Goal: Information Seeking & Learning: Learn about a topic

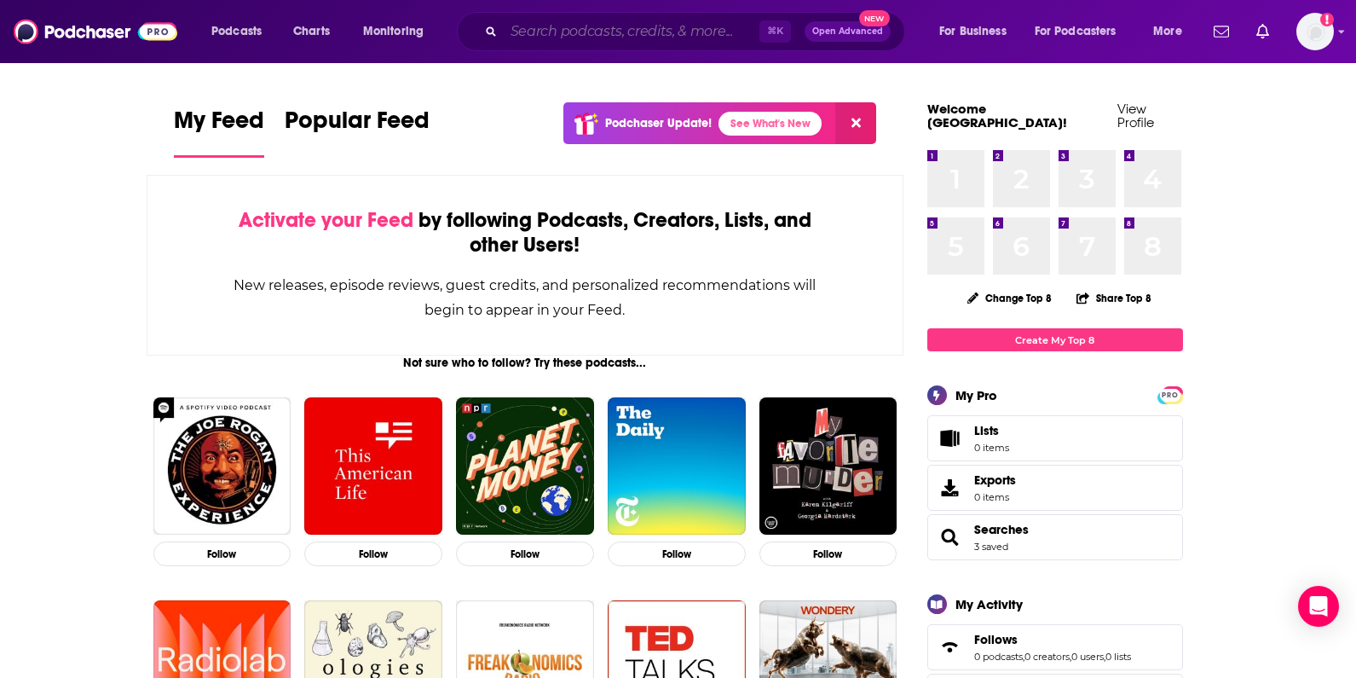
click at [653, 32] on input "Search podcasts, credits, & more..." at bounding box center [632, 31] width 256 height 27
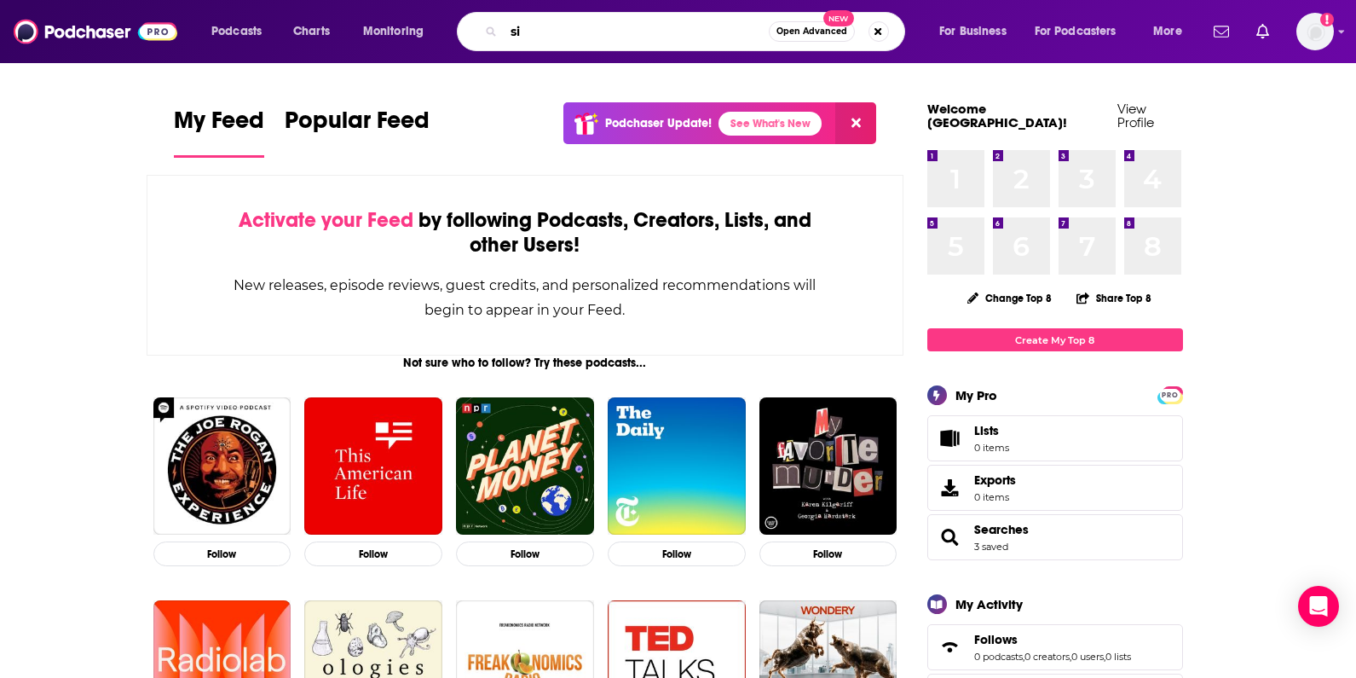
type input "s"
type input "dizzle dynasty"
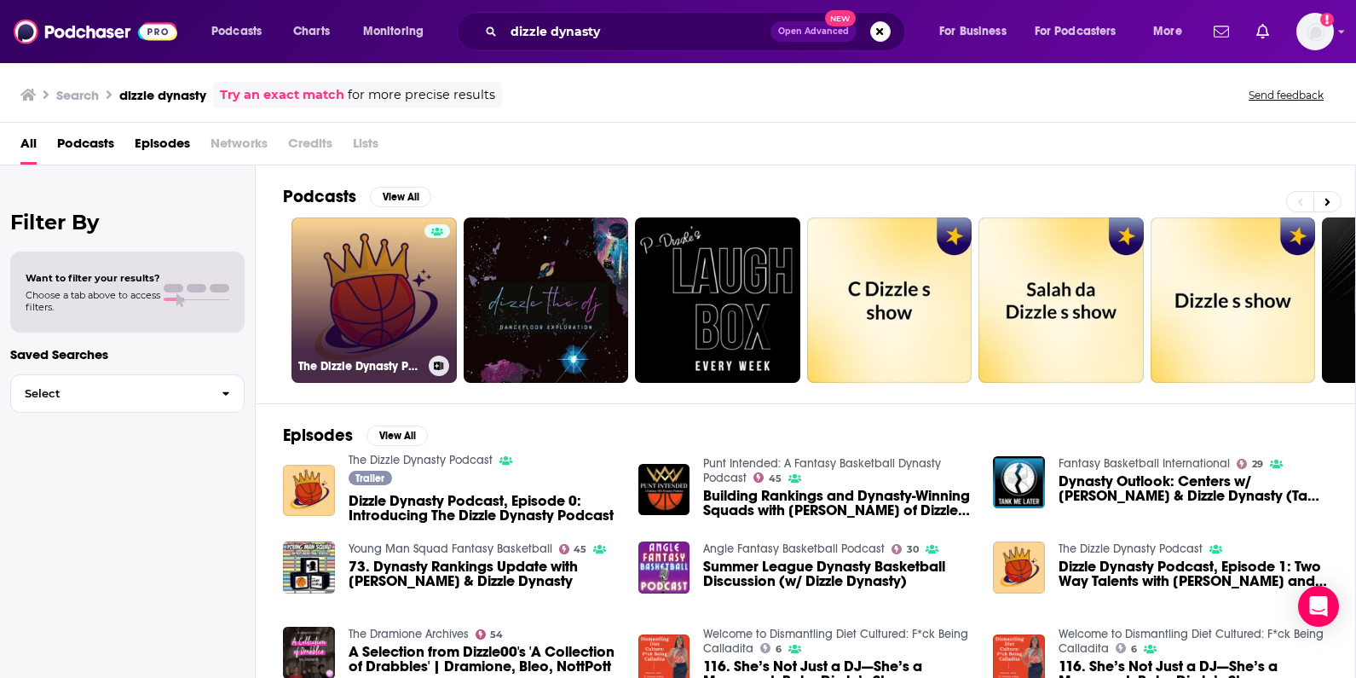
click at [394, 293] on link "The Dizzle Dynasty Podcast" at bounding box center [374, 299] width 165 height 165
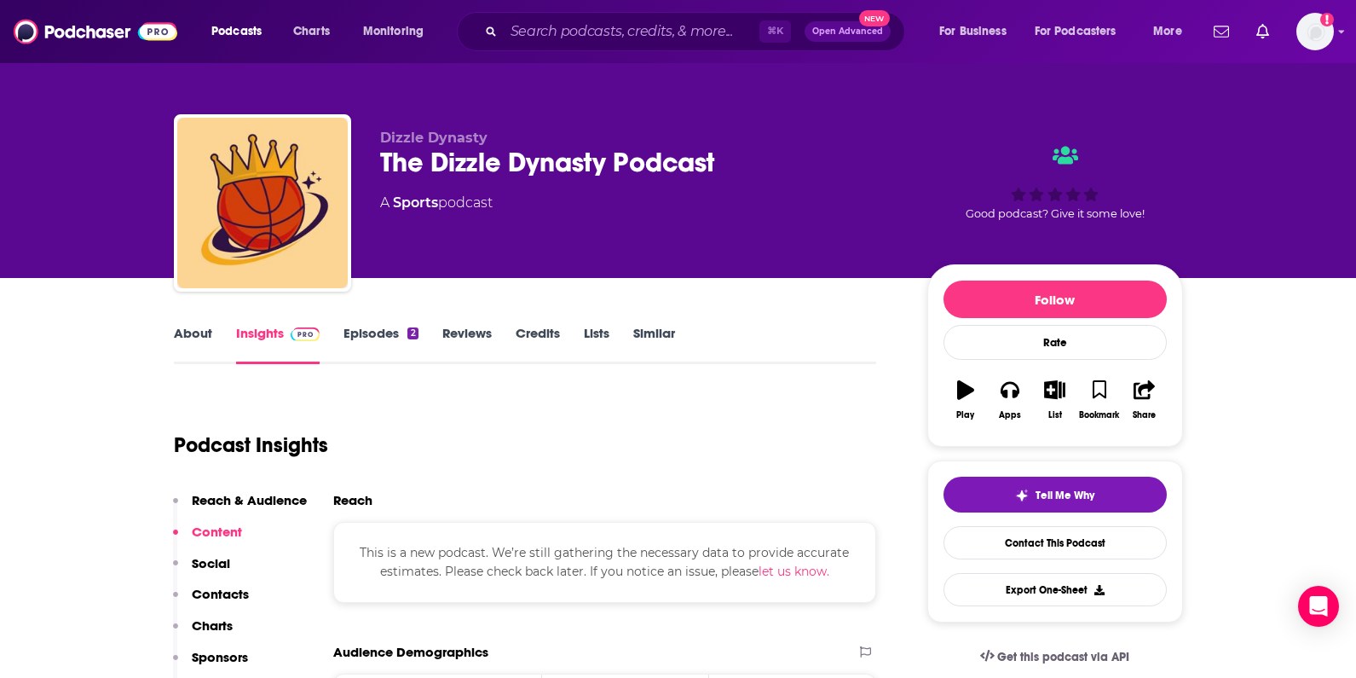
scroll to position [-3, 0]
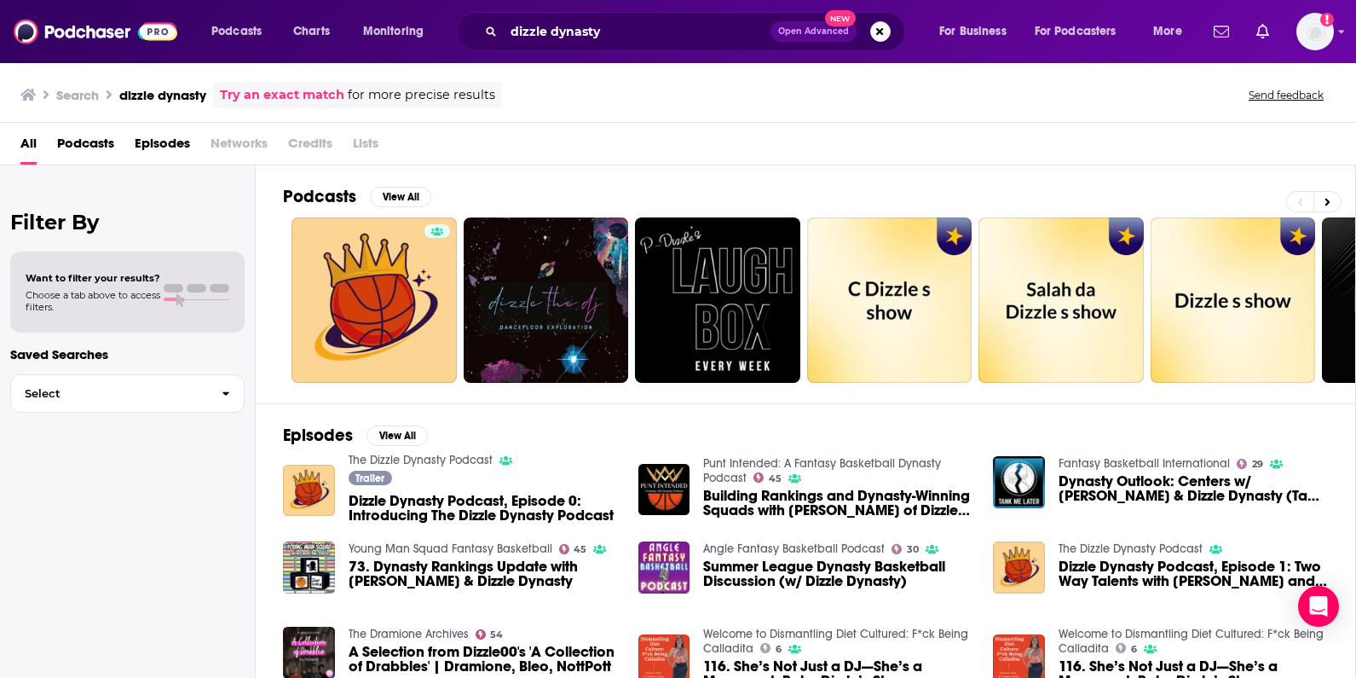
click at [117, 31] on img at bounding box center [96, 31] width 164 height 32
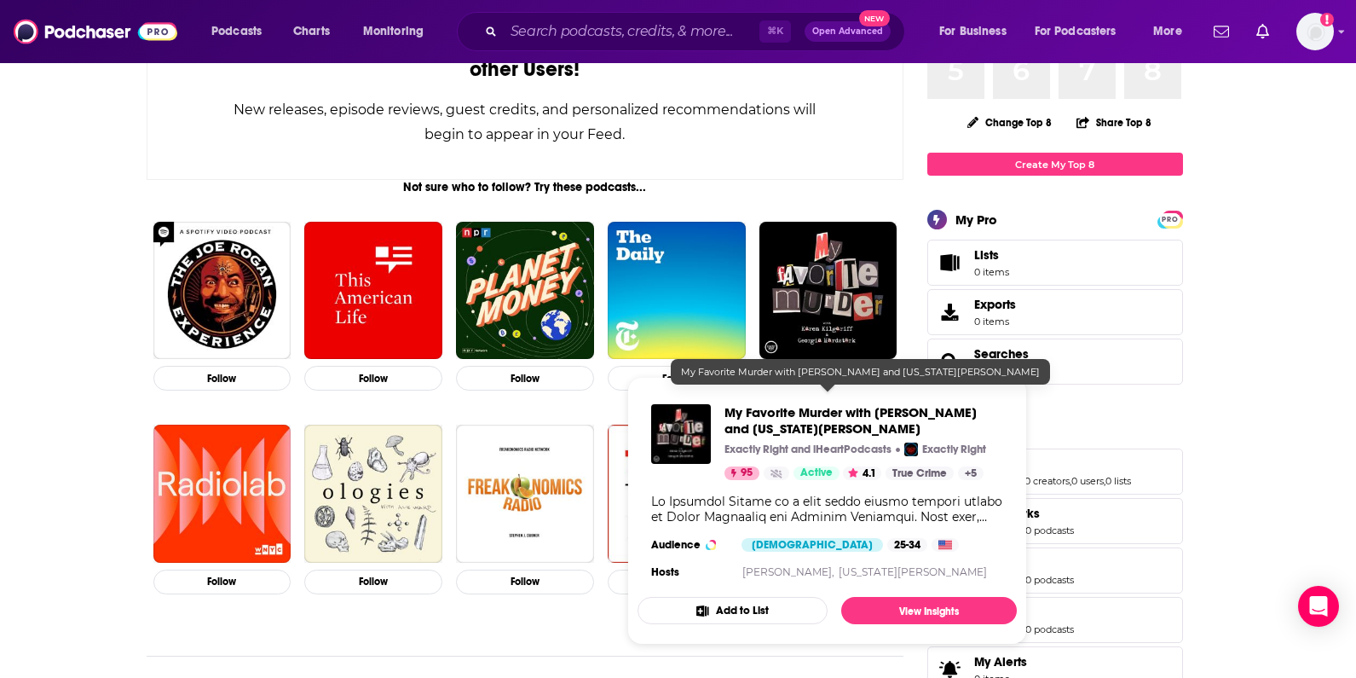
scroll to position [93, 0]
